Goal: Navigation & Orientation: Find specific page/section

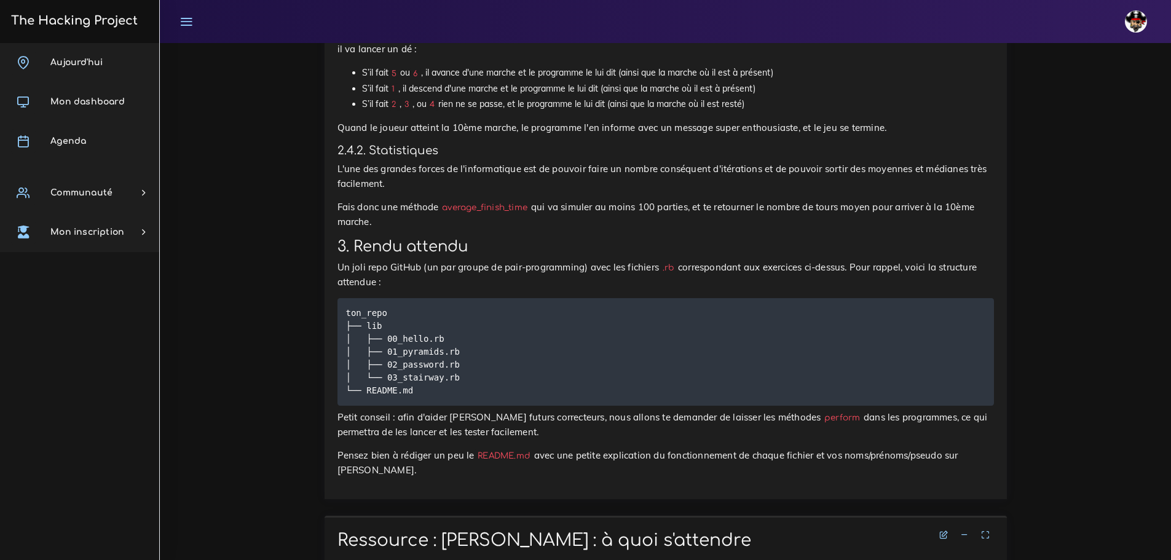
scroll to position [2381, 0]
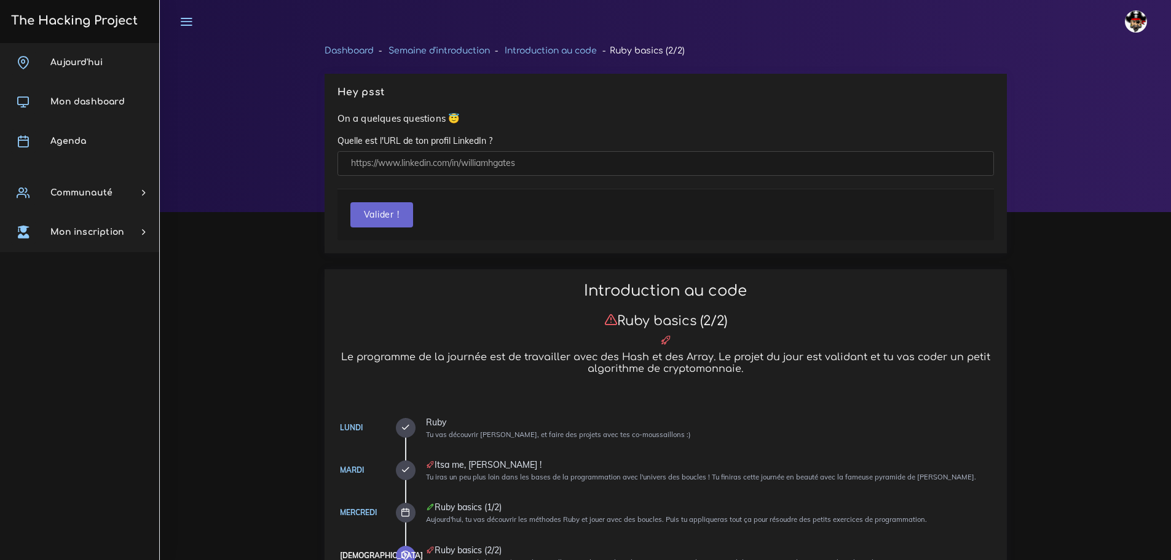
scroll to position [4100, 0]
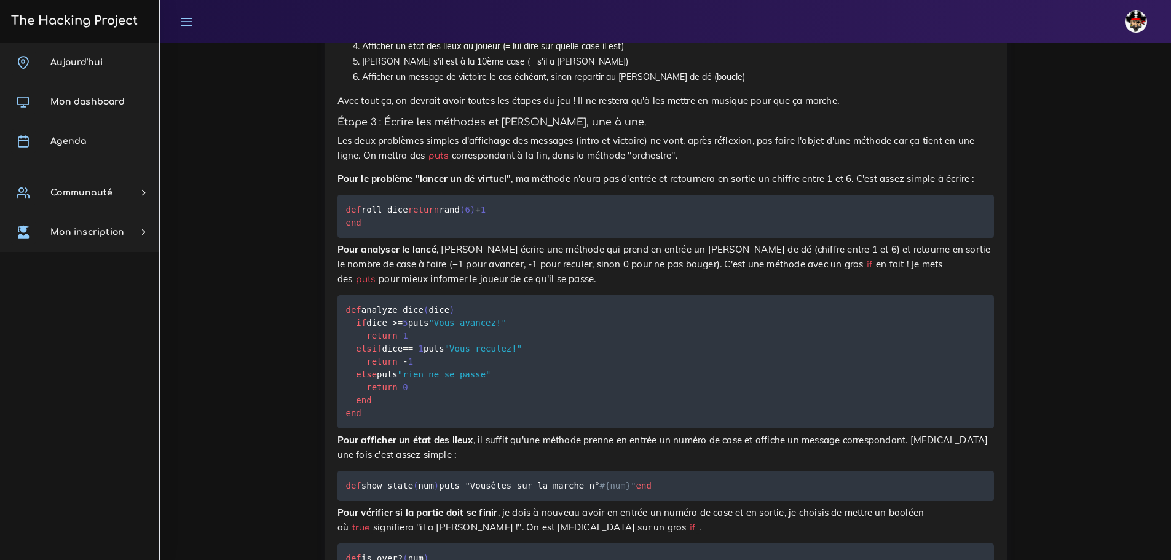
scroll to position [4100, 0]
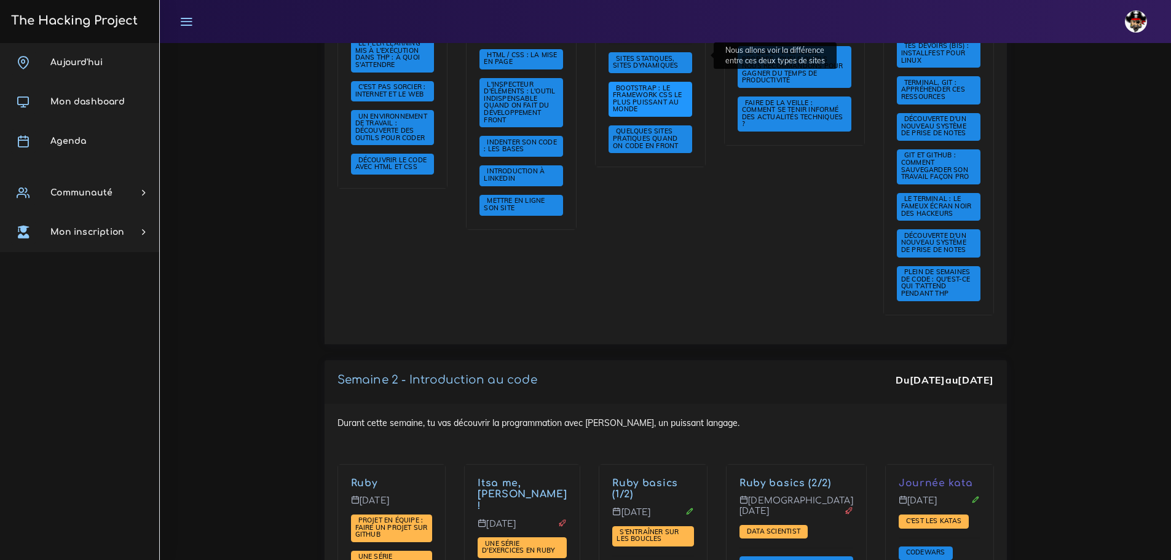
scroll to position [676, 0]
